Goal: Transaction & Acquisition: Purchase product/service

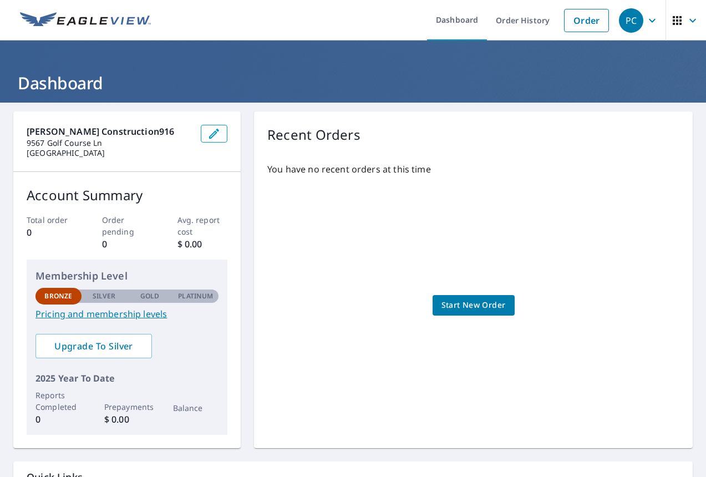
click at [461, 306] on span "Start New Order" at bounding box center [473, 305] width 64 height 14
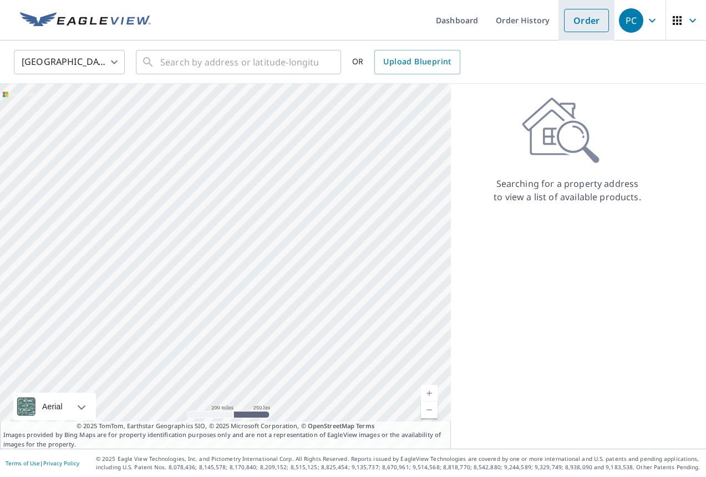
click at [581, 19] on link "Order" at bounding box center [586, 20] width 45 height 23
click at [500, 101] on div "Searching for a property address to view a list of available products." at bounding box center [567, 150] width 233 height 106
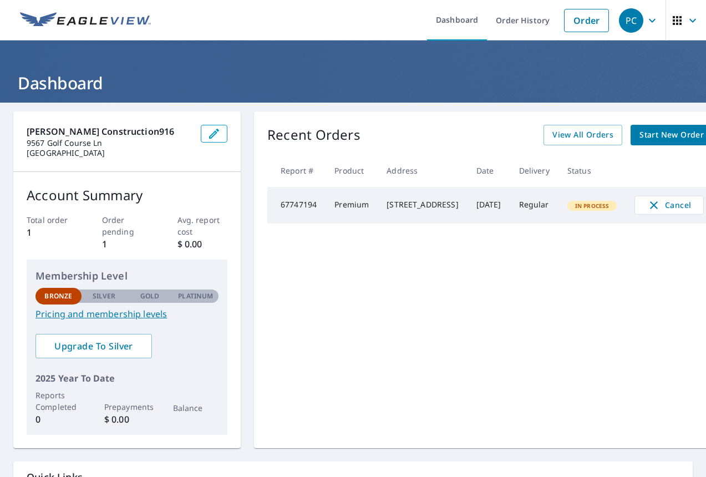
click at [655, 136] on span "Start New Order" at bounding box center [671, 135] width 64 height 14
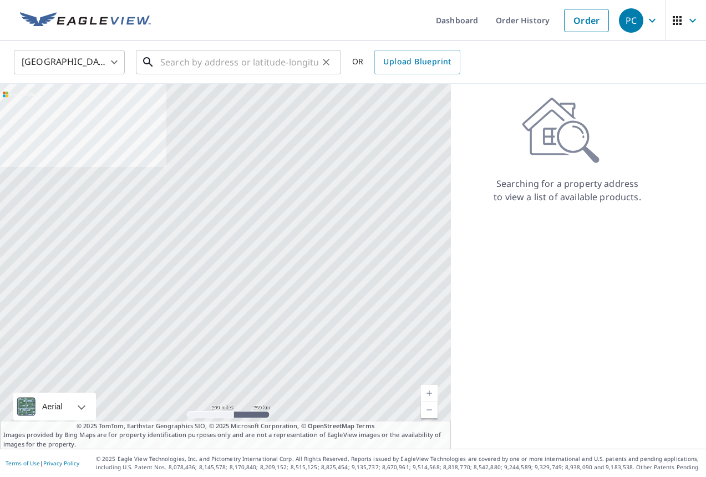
click at [181, 62] on input "text" at bounding box center [239, 62] width 158 height 31
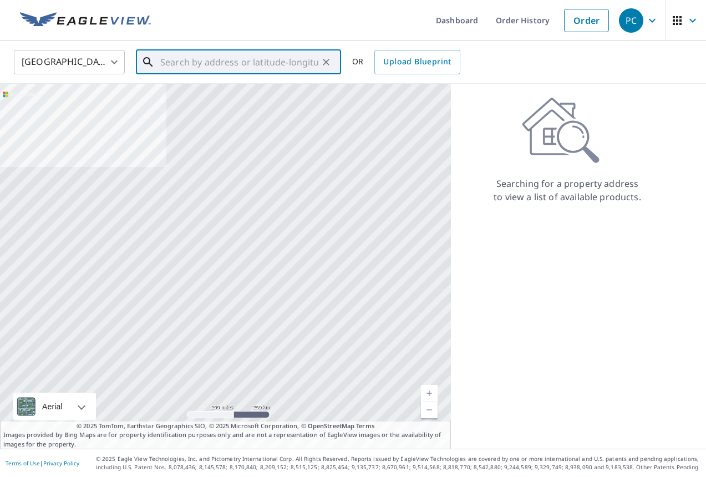
click at [181, 64] on input "8" at bounding box center [239, 62] width 158 height 31
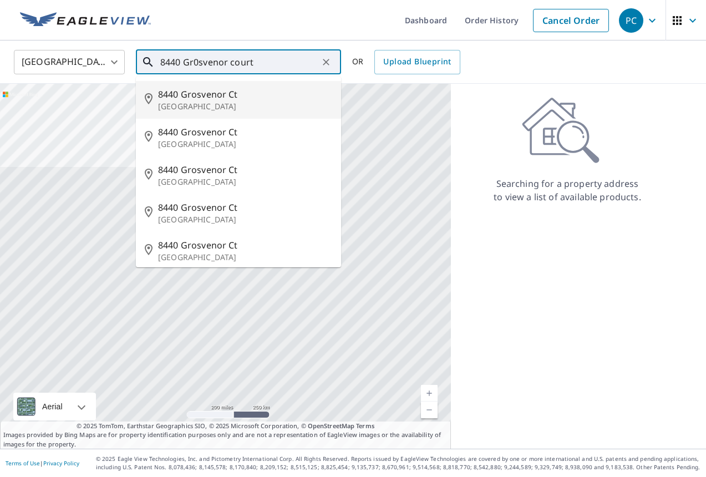
click at [188, 96] on span "8440 Grosvenor Ct" at bounding box center [245, 94] width 174 height 13
type input "[STREET_ADDRESS]"
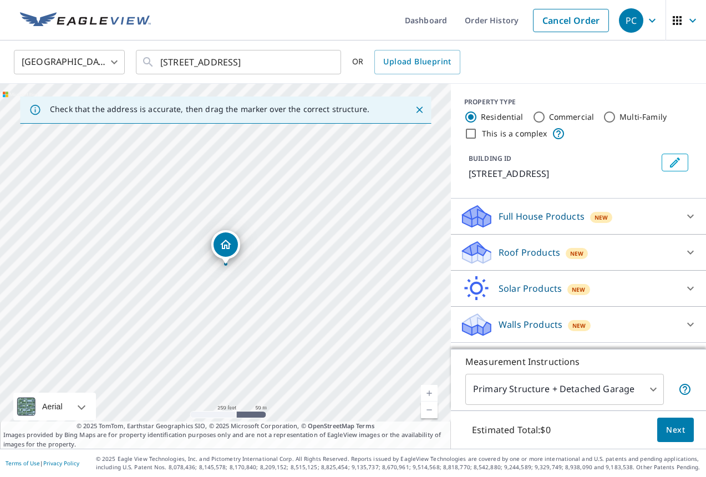
click at [579, 250] on span "New" at bounding box center [576, 253] width 13 height 9
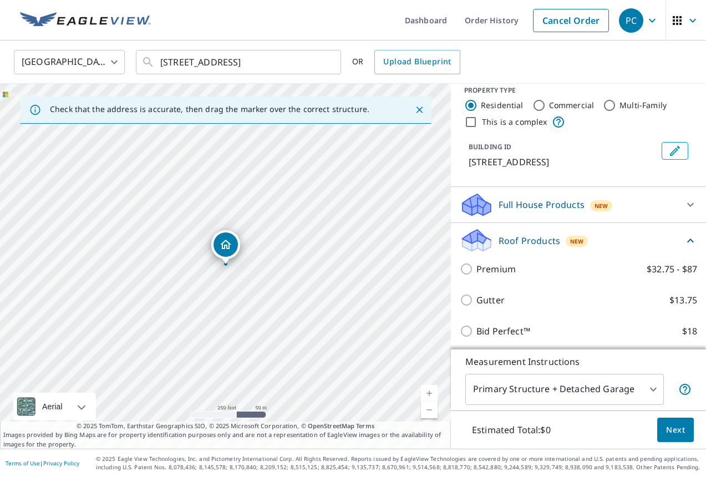
scroll to position [16, 0]
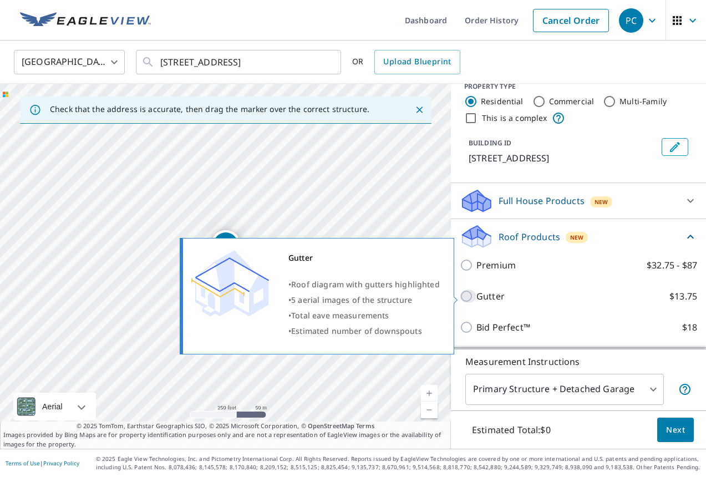
click at [467, 294] on input "Gutter $13.75" at bounding box center [468, 295] width 17 height 13
checkbox input "true"
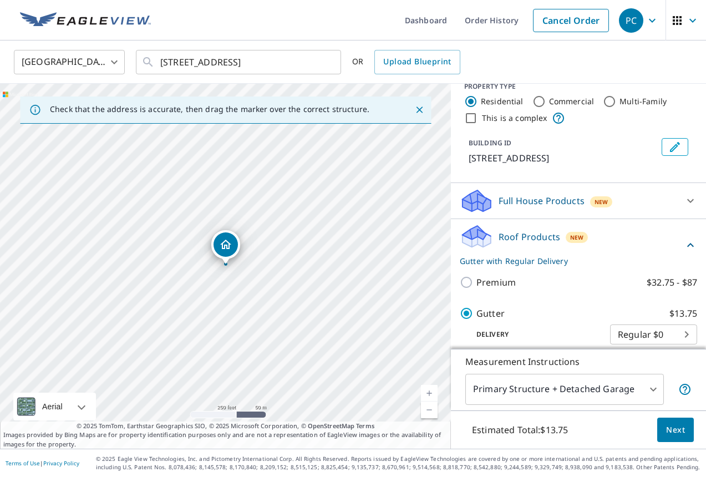
click at [676, 430] on span "Next" at bounding box center [675, 430] width 19 height 14
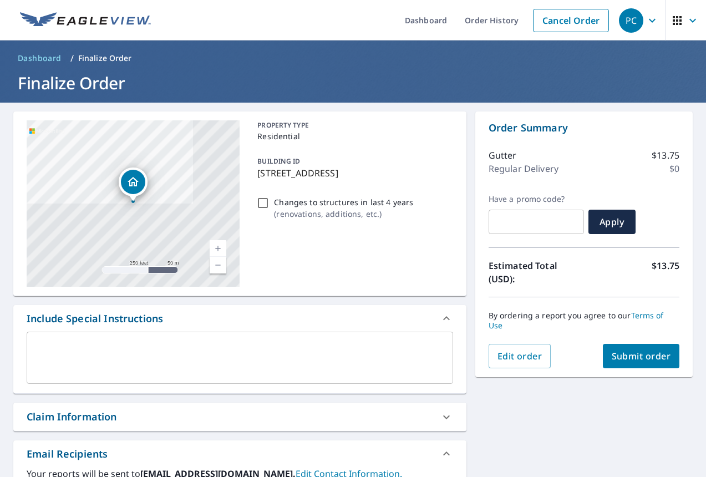
click at [635, 350] on span "Submit order" at bounding box center [641, 356] width 59 height 12
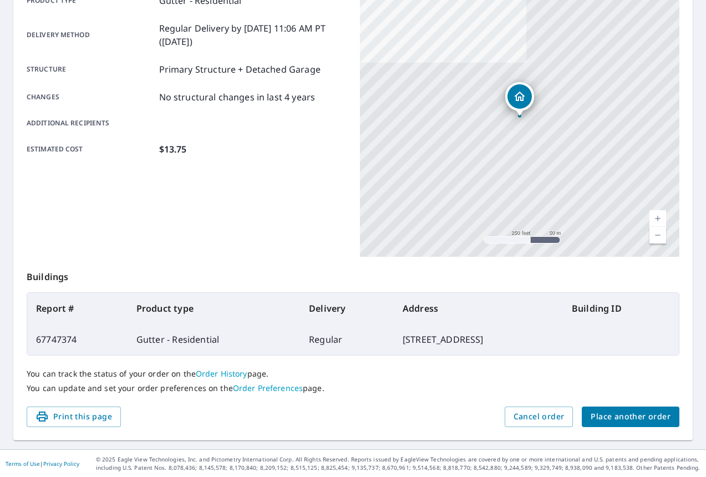
scroll to position [175, 0]
